Goal: Information Seeking & Learning: Learn about a topic

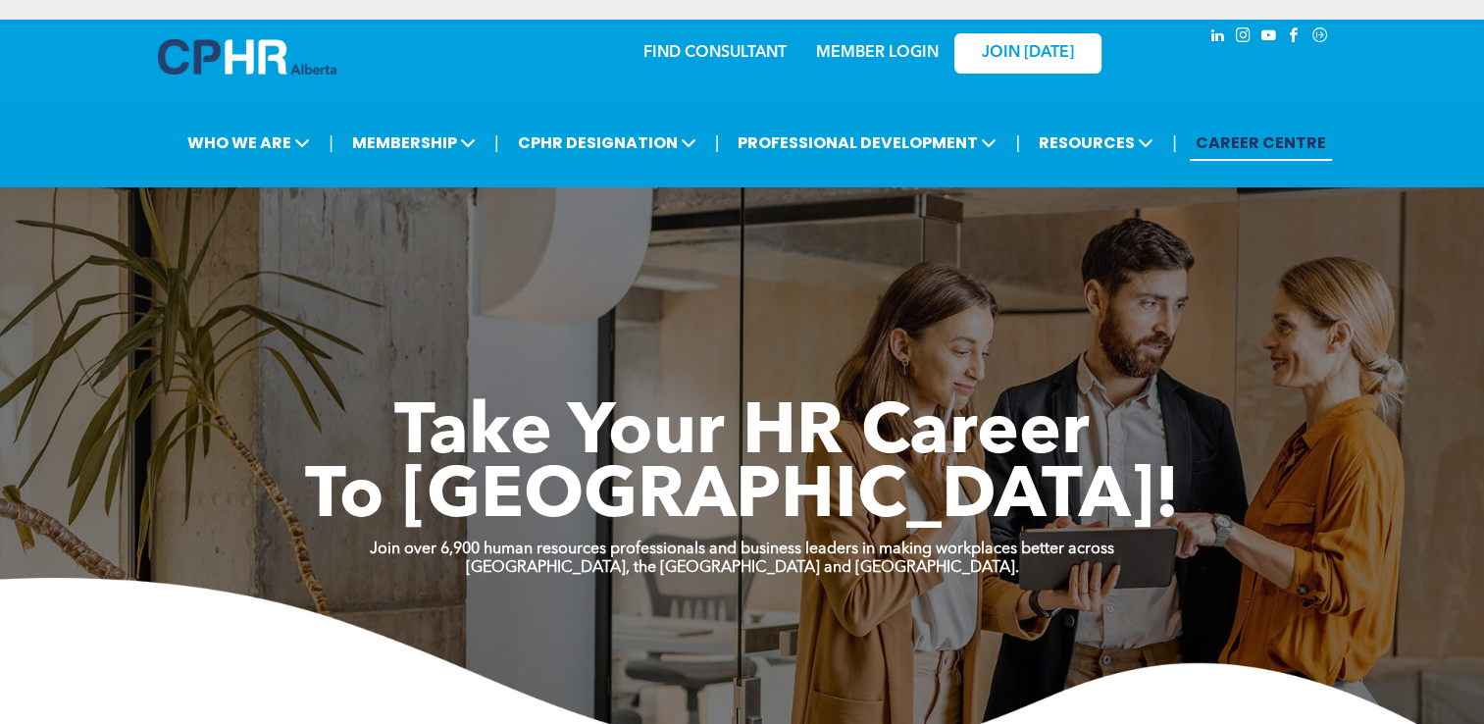
drag, startPoint x: 1284, startPoint y: 496, endPoint x: 1103, endPoint y: 583, distance: 200.9
click at [1218, 504] on h1 "To New Heights!" at bounding box center [742, 499] width 1177 height 64
click at [885, 56] on link "MEMBER LOGIN" at bounding box center [877, 53] width 123 height 16
click at [1218, 29] on icon "Social network" at bounding box center [1320, 35] width 18 height 18
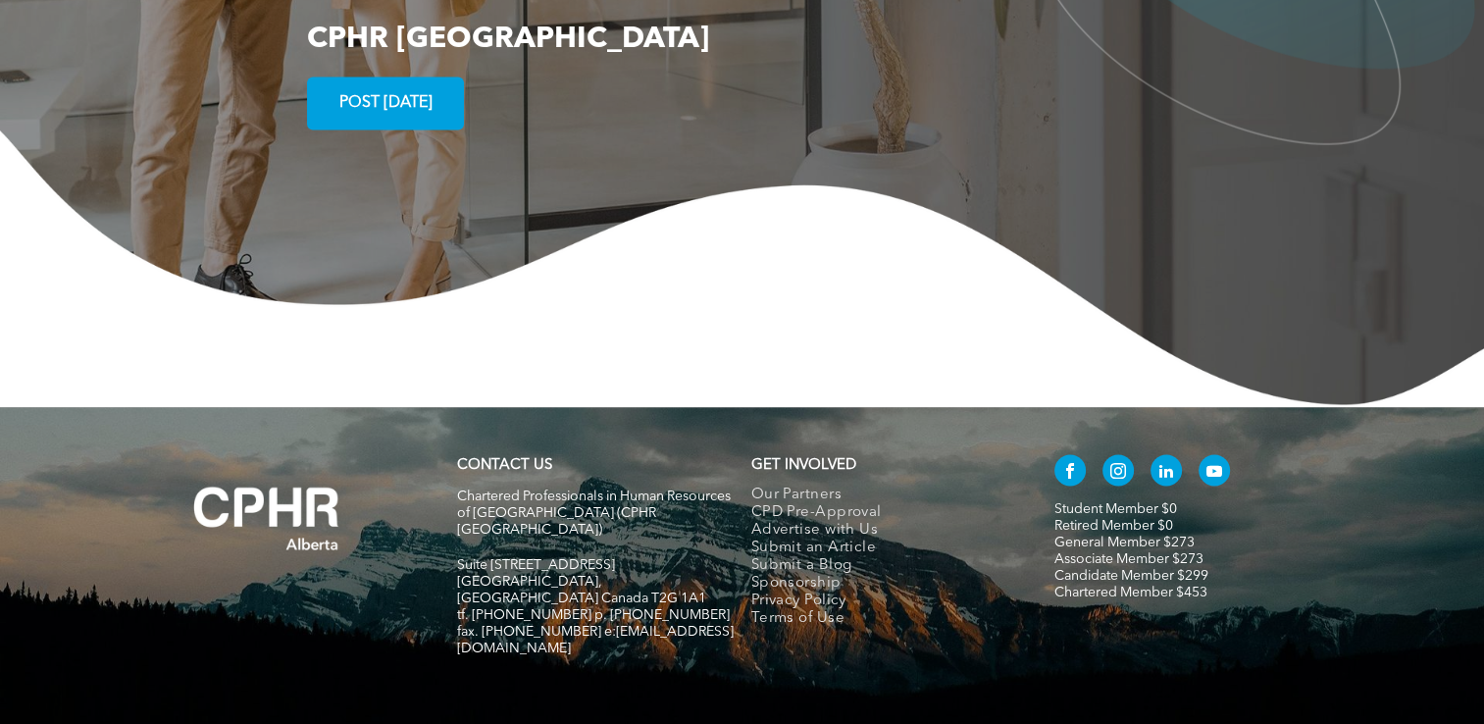
scroll to position [3662, 0]
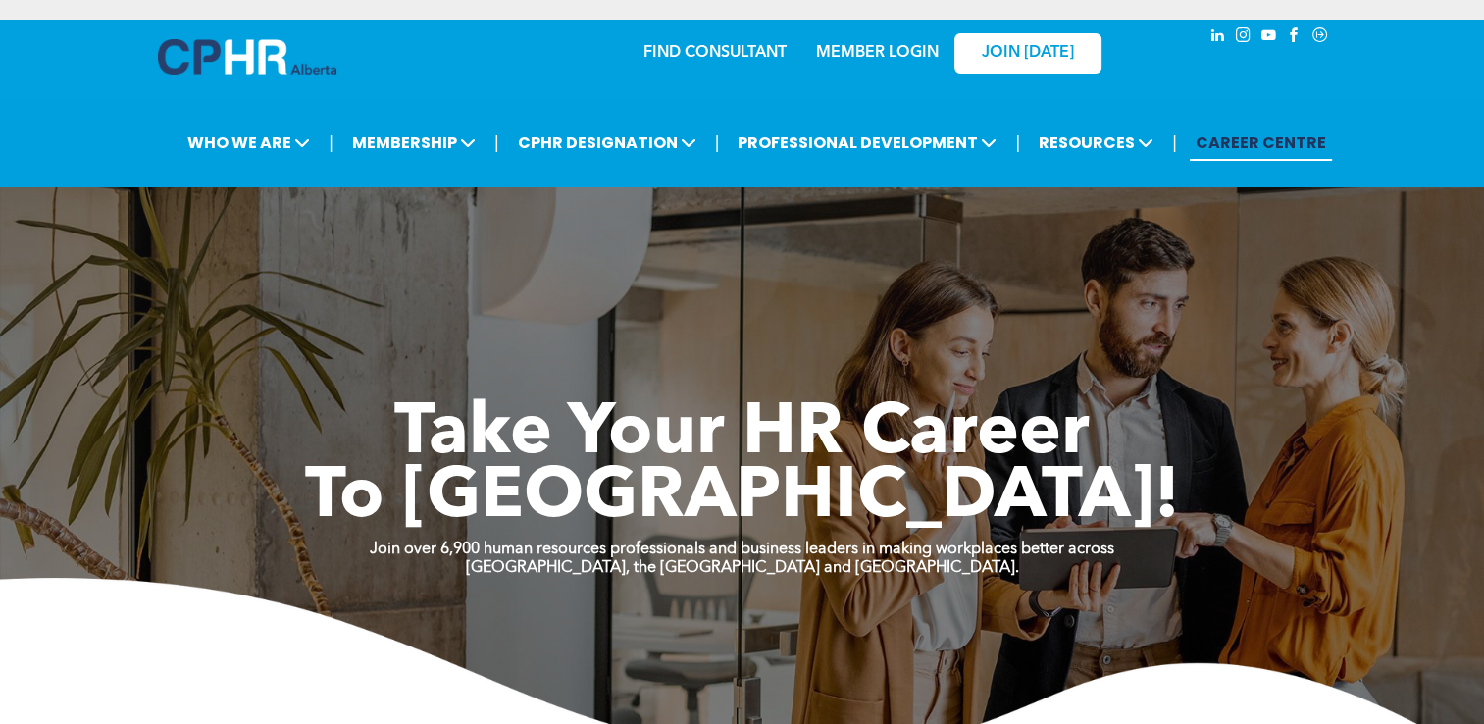
click at [876, 57] on link "MEMBER LOGIN" at bounding box center [877, 53] width 123 height 16
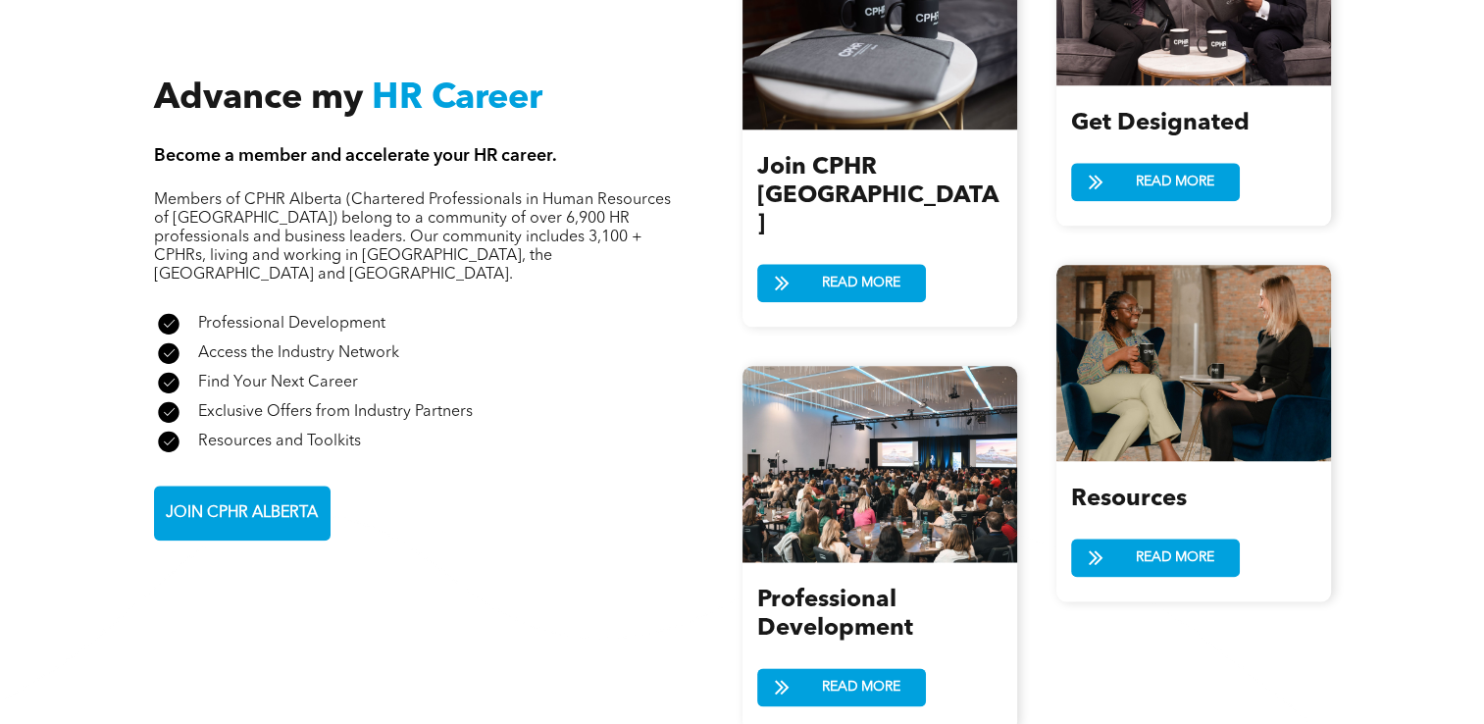
scroll to position [2354, 0]
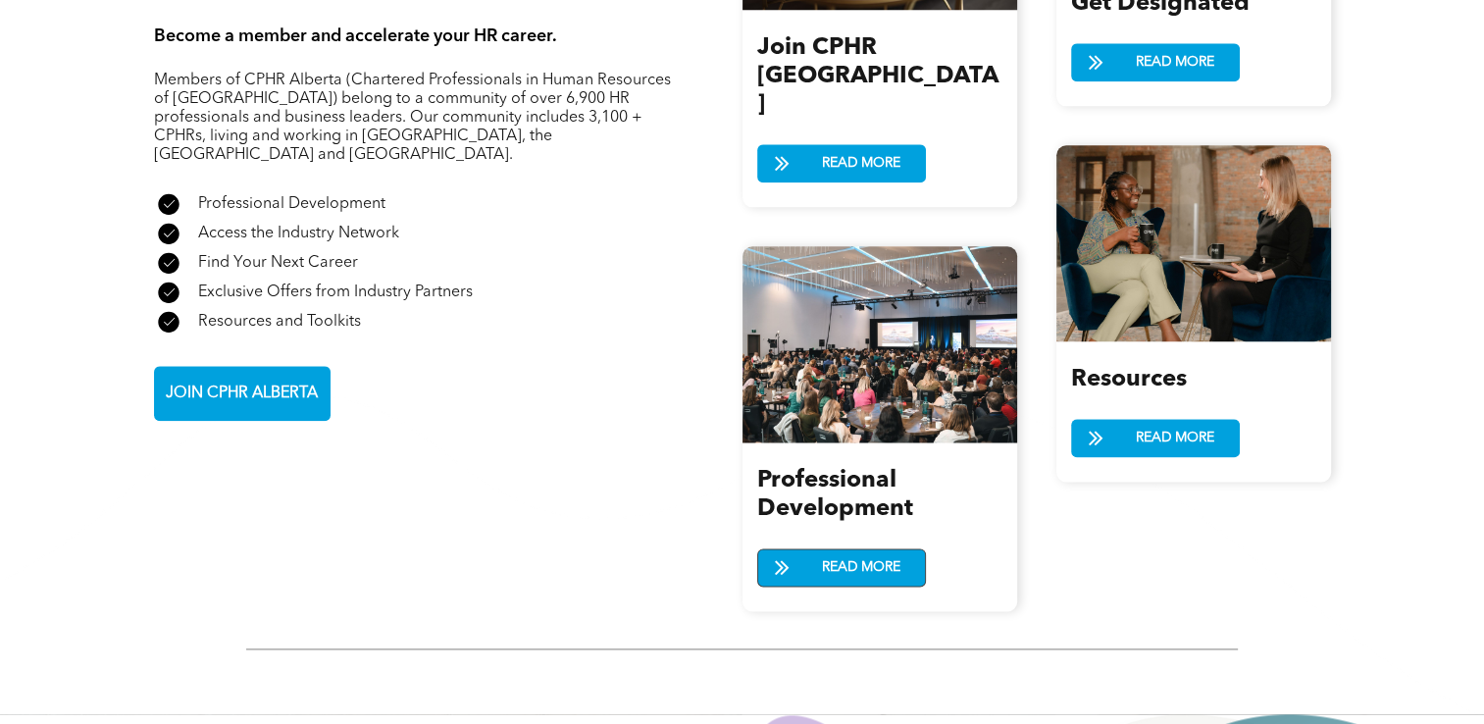
click at [885, 549] on span "READ MORE" at bounding box center [861, 567] width 92 height 36
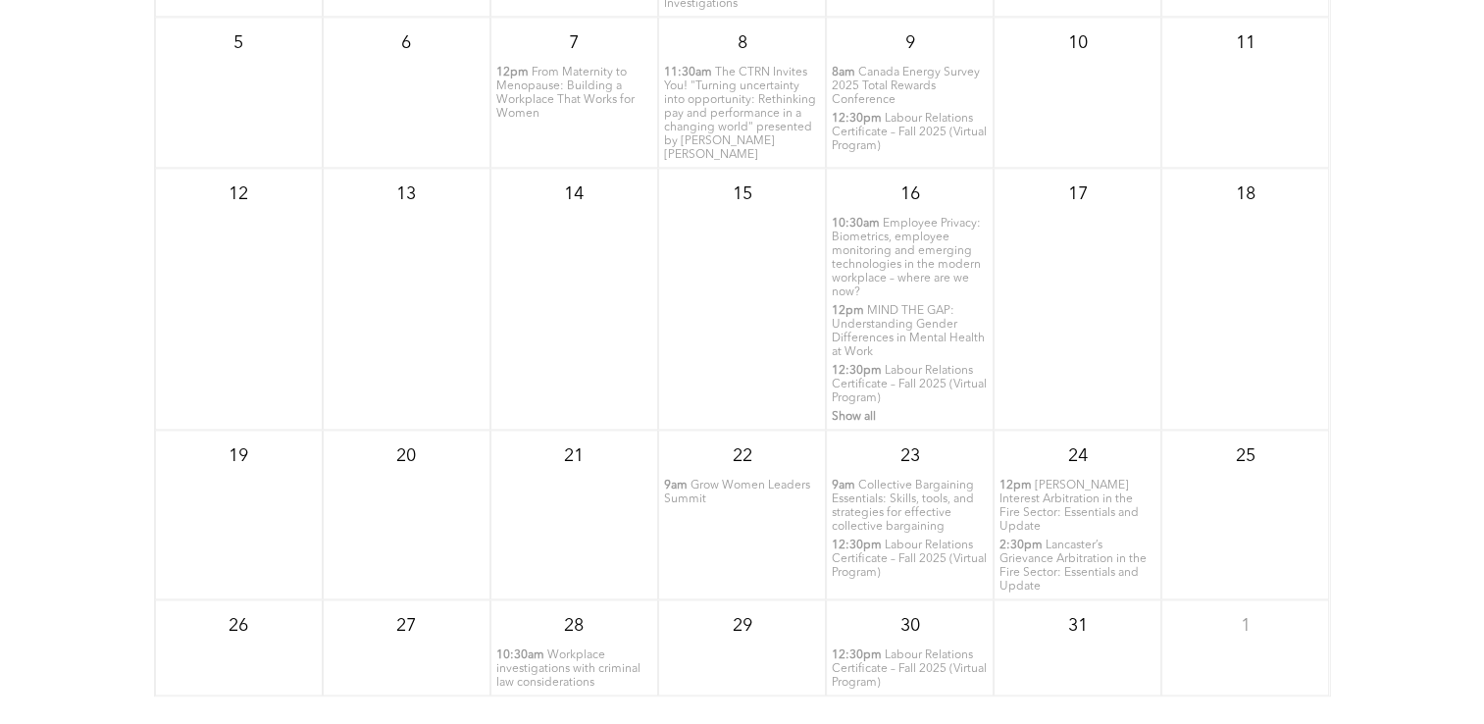
scroll to position [2746, 0]
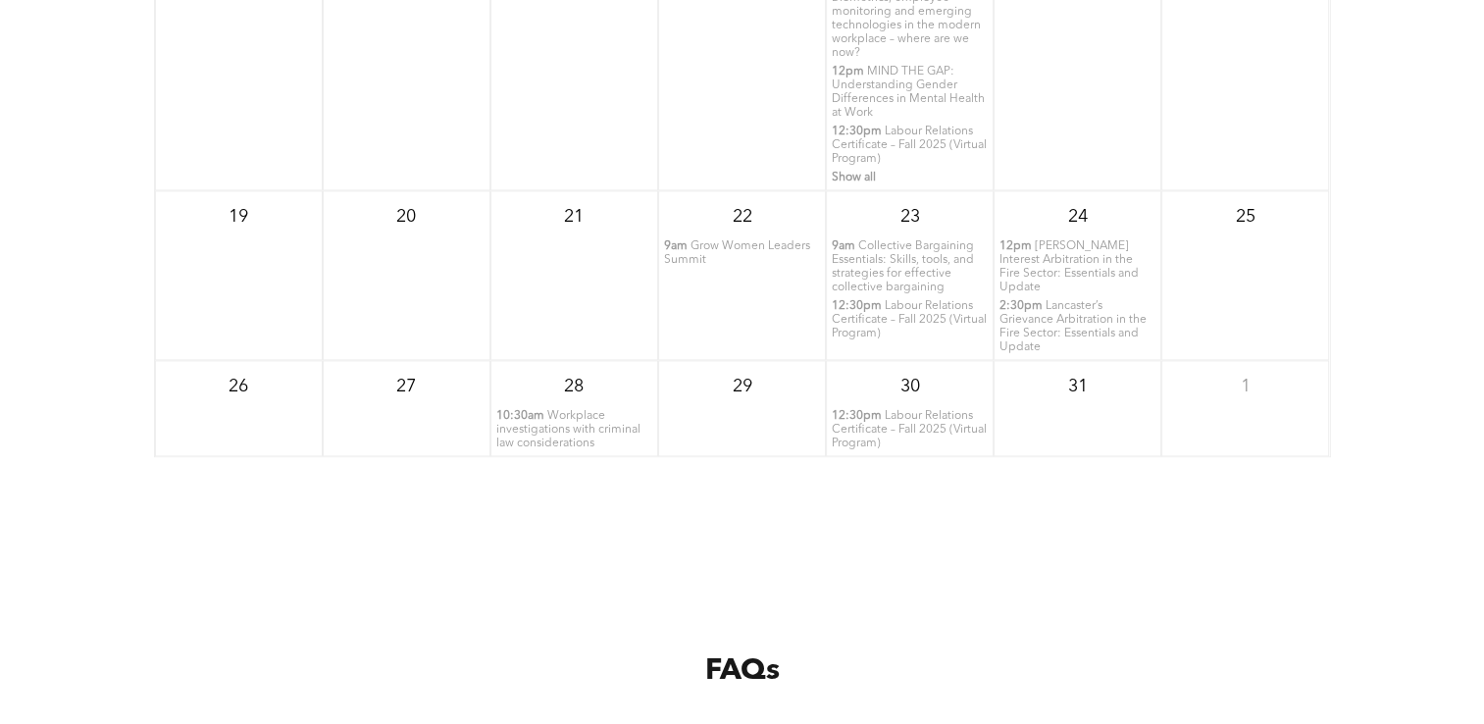
click at [568, 410] on span "Workplace investigations with criminal law considerations" at bounding box center [568, 429] width 144 height 39
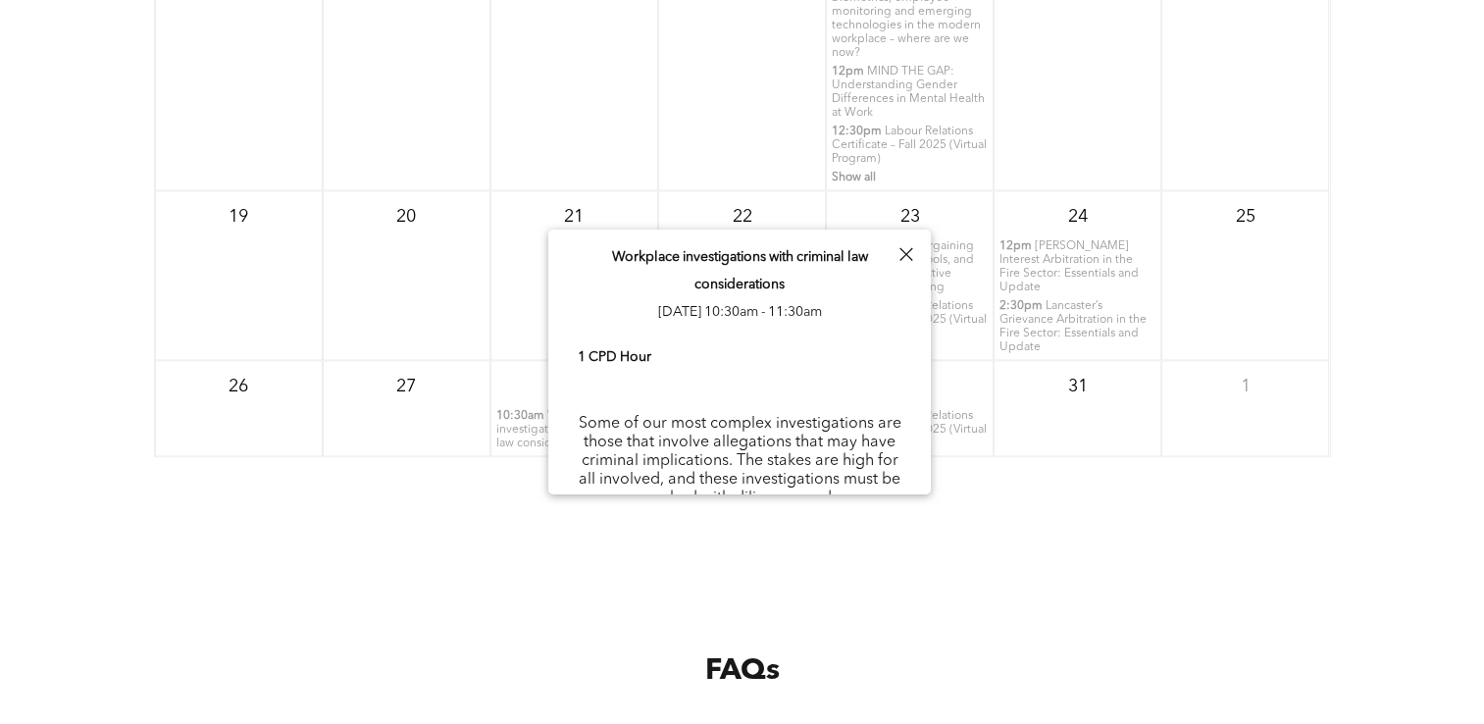
click at [1222, 565] on div "FAQs" at bounding box center [742, 670] width 1484 height 289
click at [1261, 477] on div "October 2025 Sun Mon Tue Wed Thu Fri Sat 28 29 30 1 7:30am 8am" at bounding box center [742, 133] width 1484 height 785
click at [911, 255] on div at bounding box center [906, 254] width 26 height 26
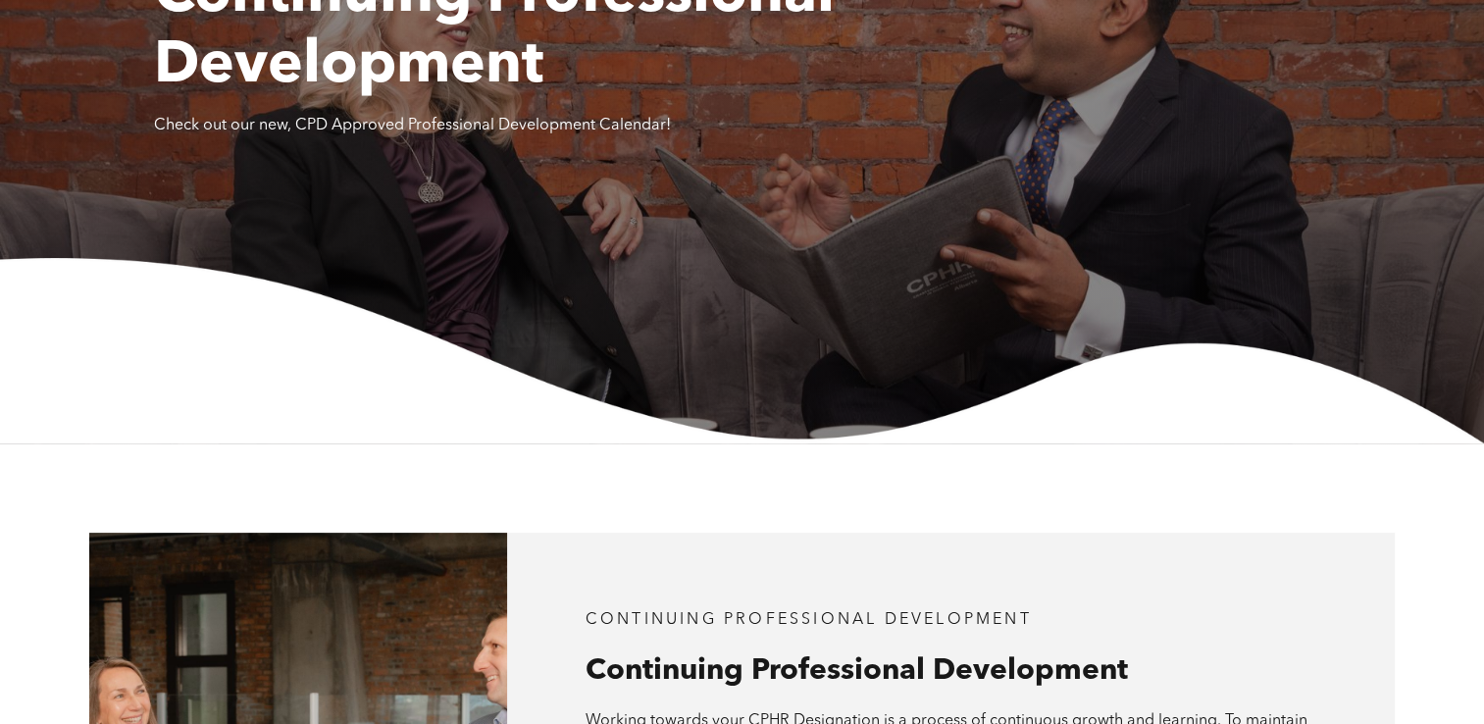
scroll to position [0, 0]
